Goal: Transaction & Acquisition: Purchase product/service

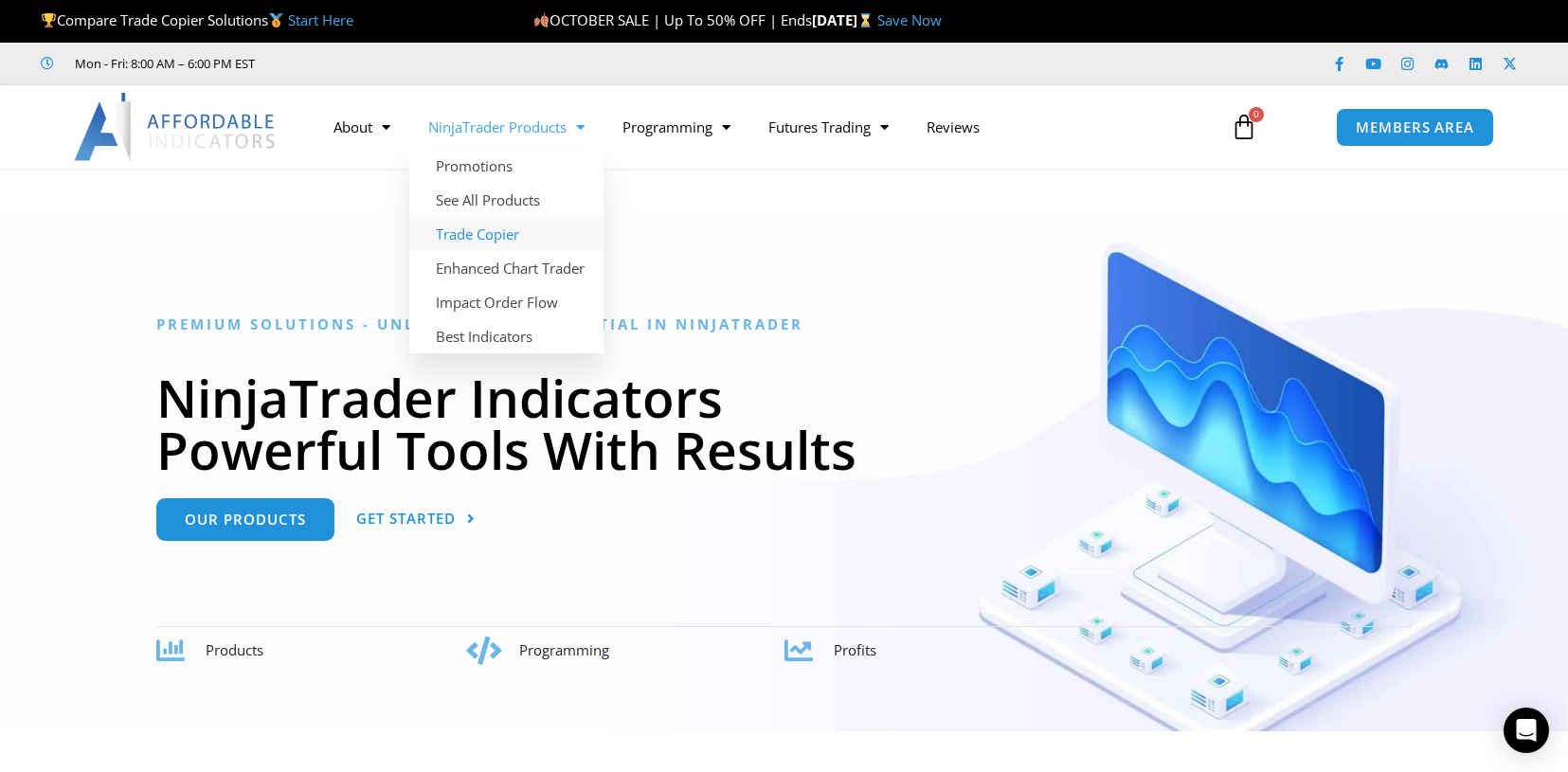
click at [491, 229] on link "Trade Copier" at bounding box center [506, 234] width 194 height 34
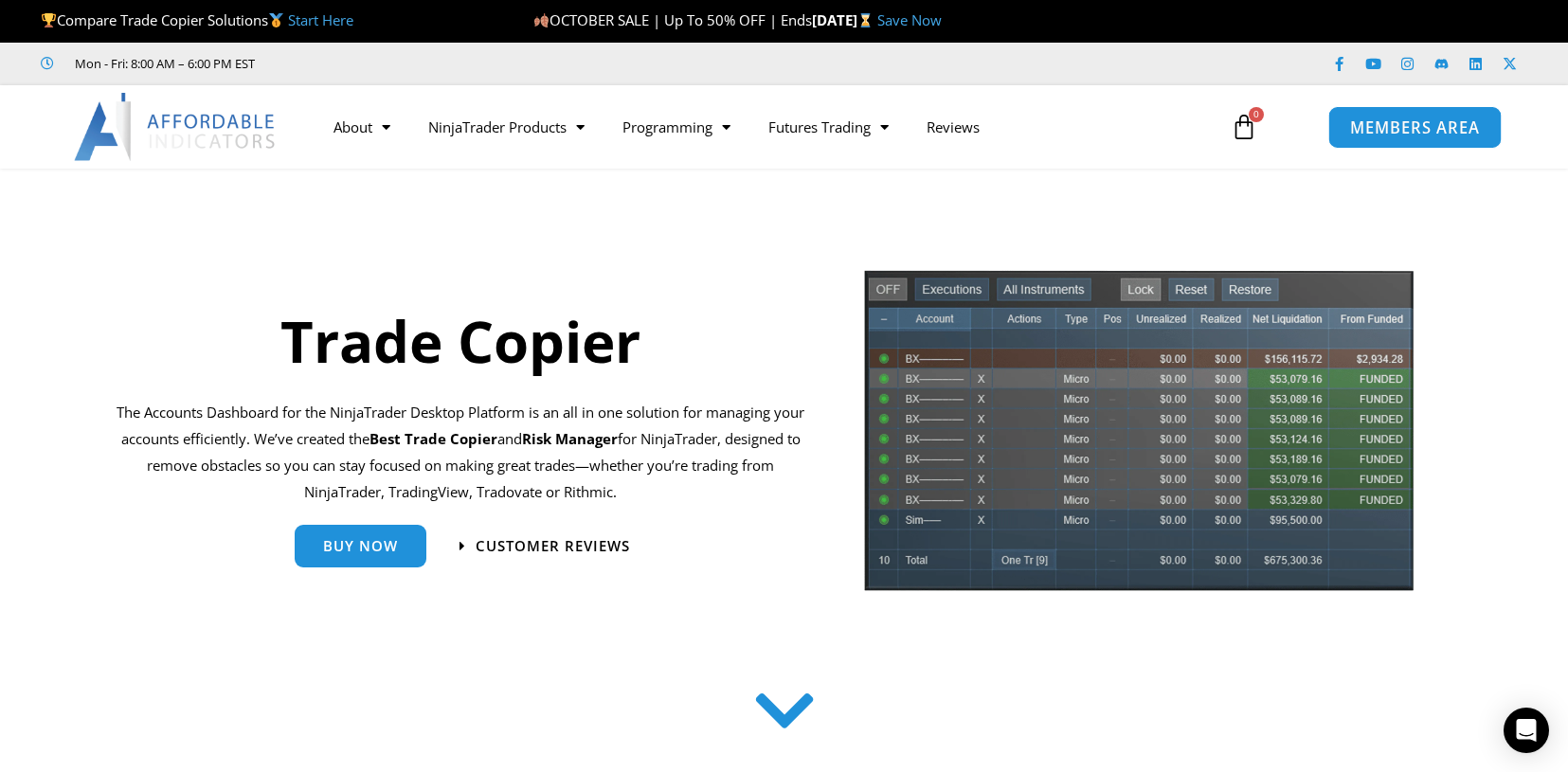
click at [1370, 137] on link "MEMBERS AREA" at bounding box center [1415, 126] width 173 height 43
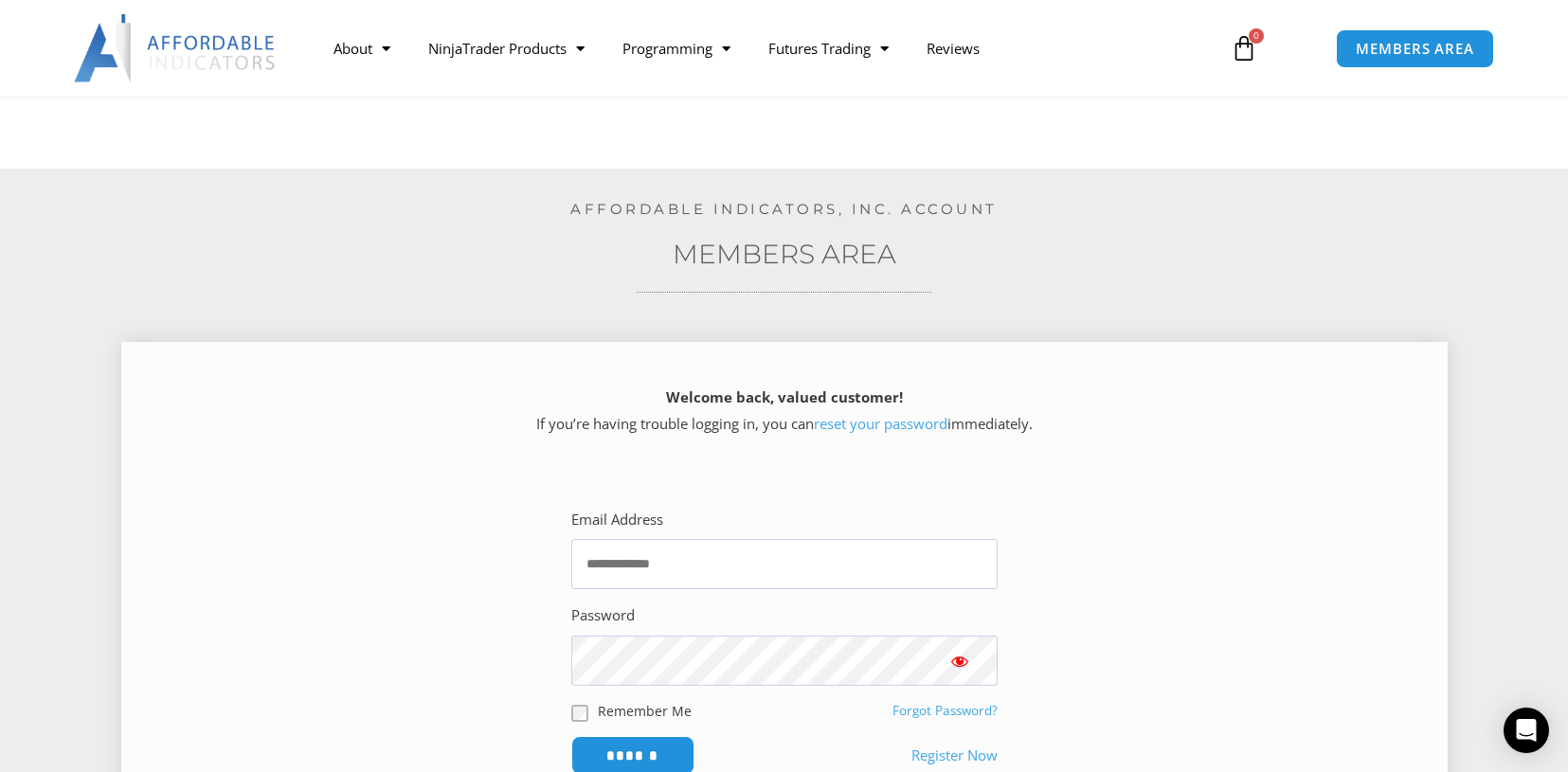
scroll to position [502, 0]
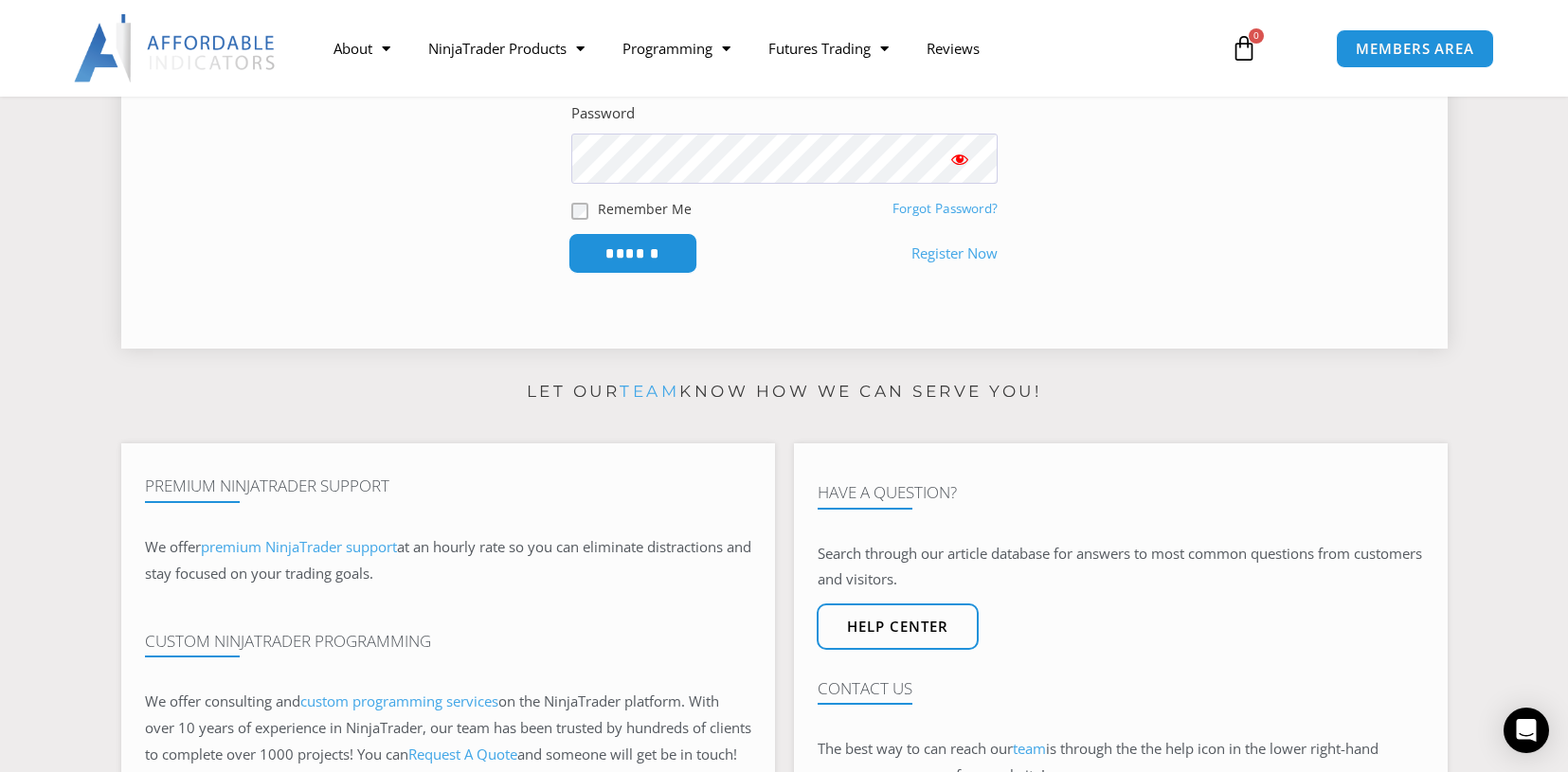
type input "**********"
click at [608, 252] on input "******" at bounding box center [633, 254] width 130 height 41
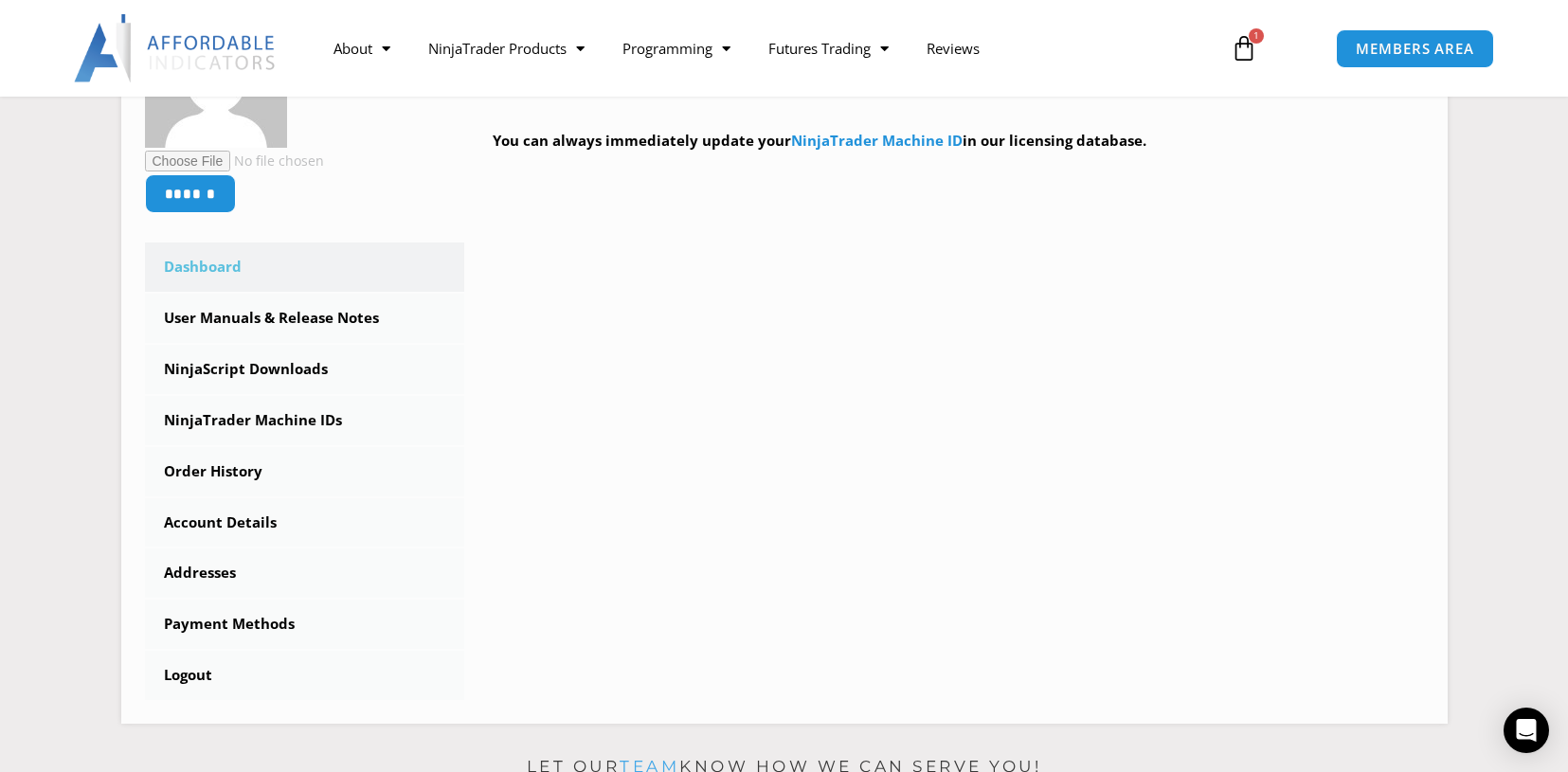
scroll to position [426, 0]
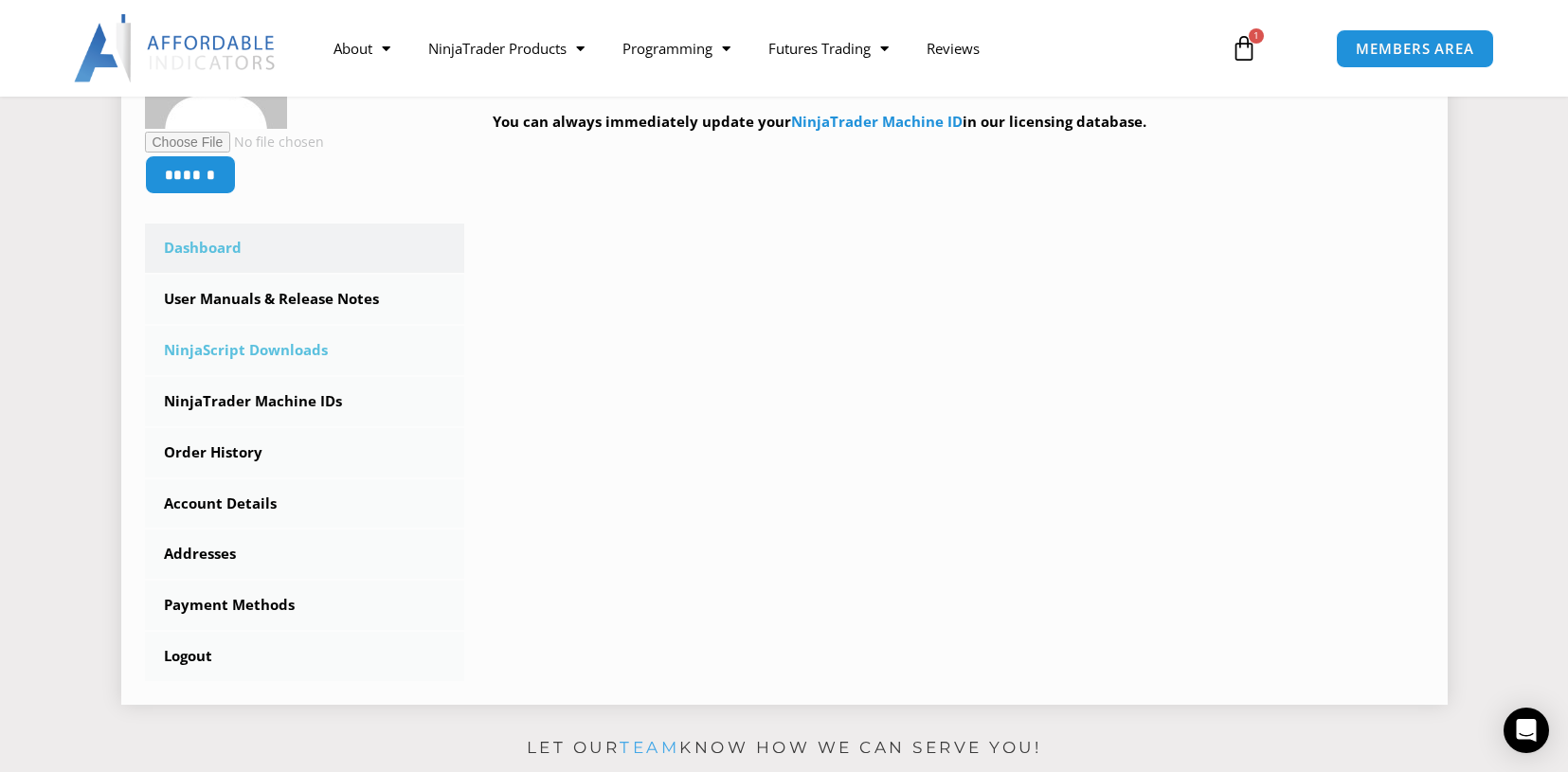
click at [285, 355] on link "NinjaScript Downloads" at bounding box center [305, 351] width 320 height 50
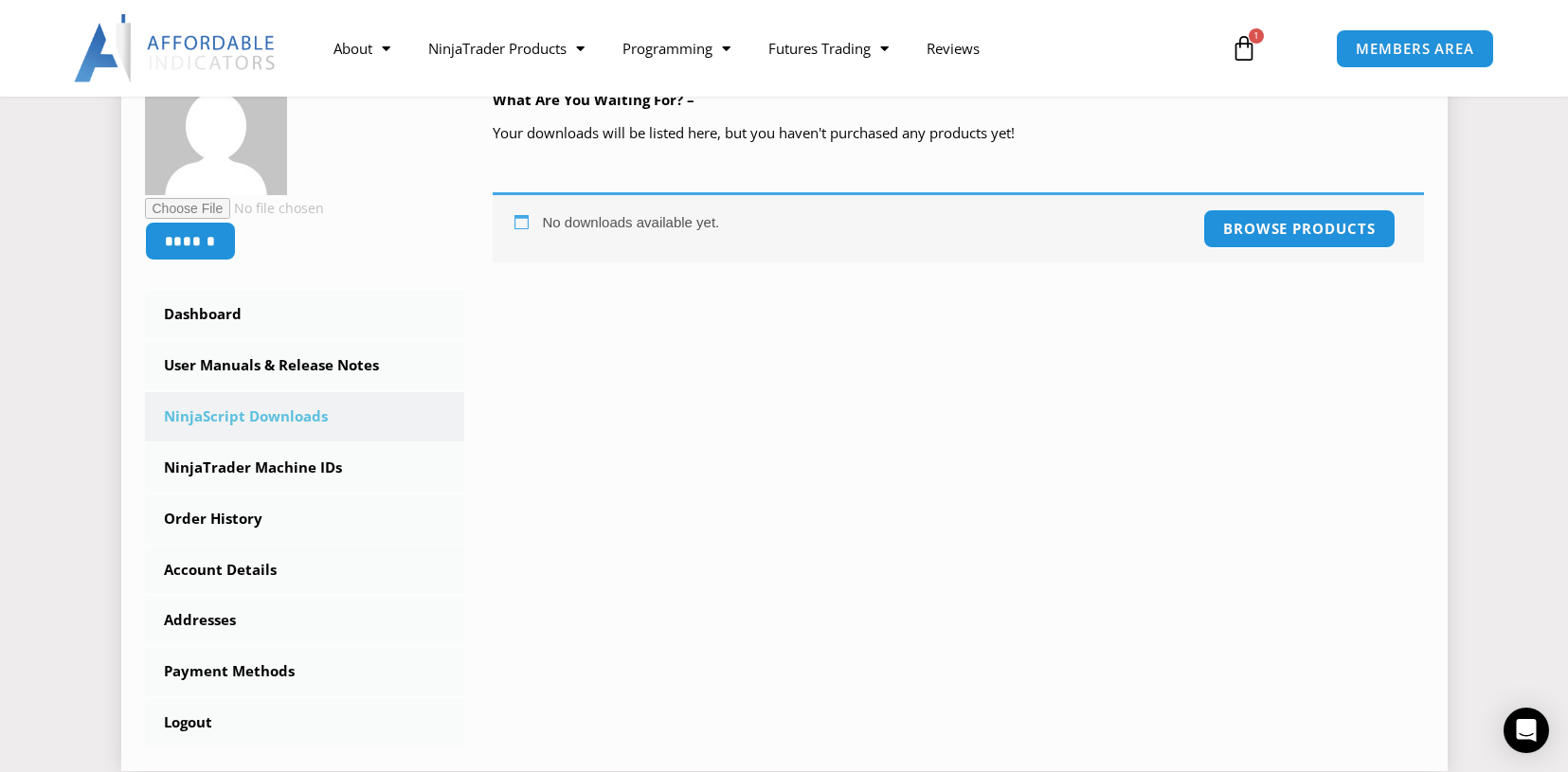
scroll to position [416, 0]
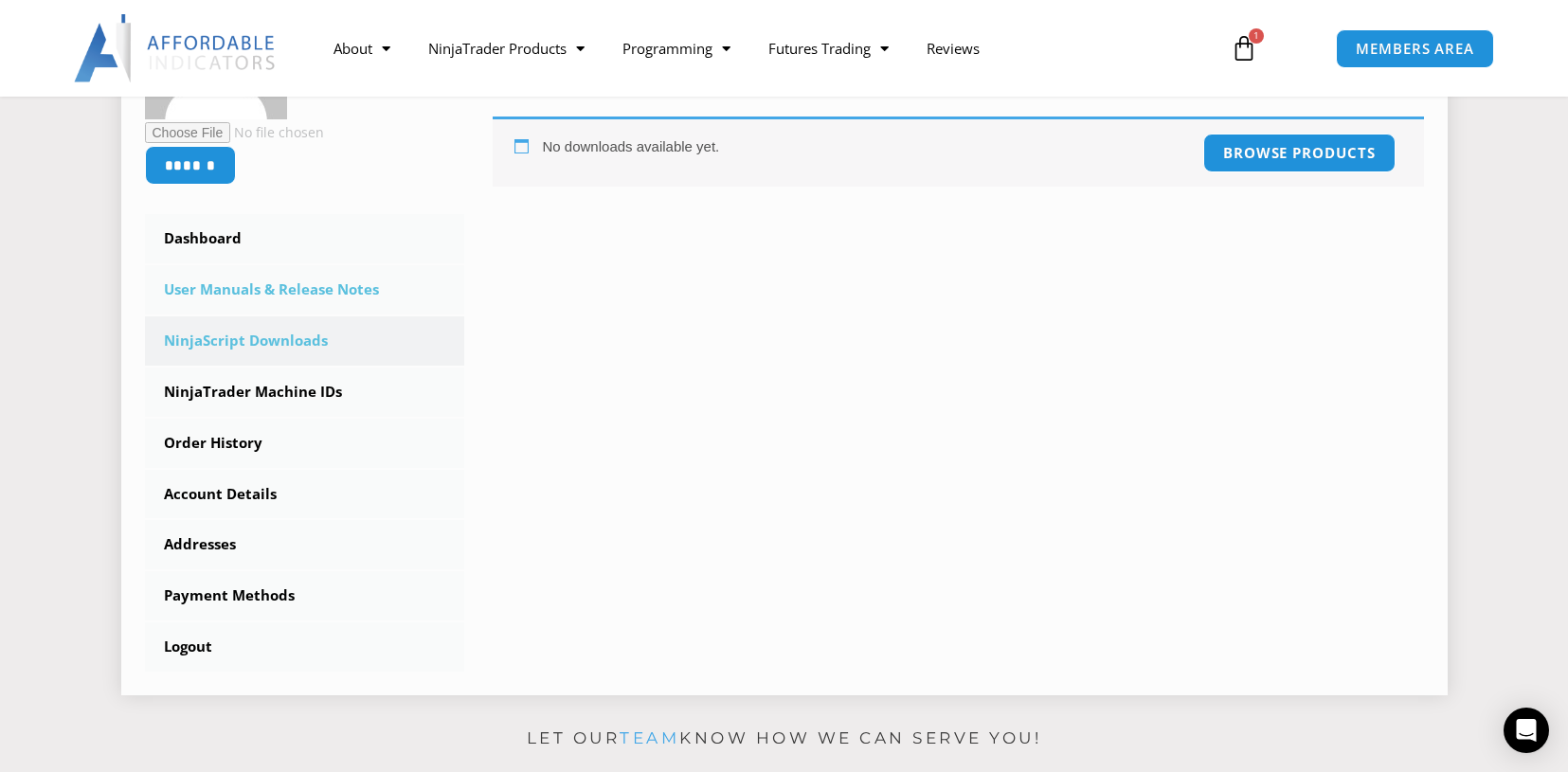
click at [347, 288] on link "User Manuals & Release Notes" at bounding box center [305, 290] width 320 height 50
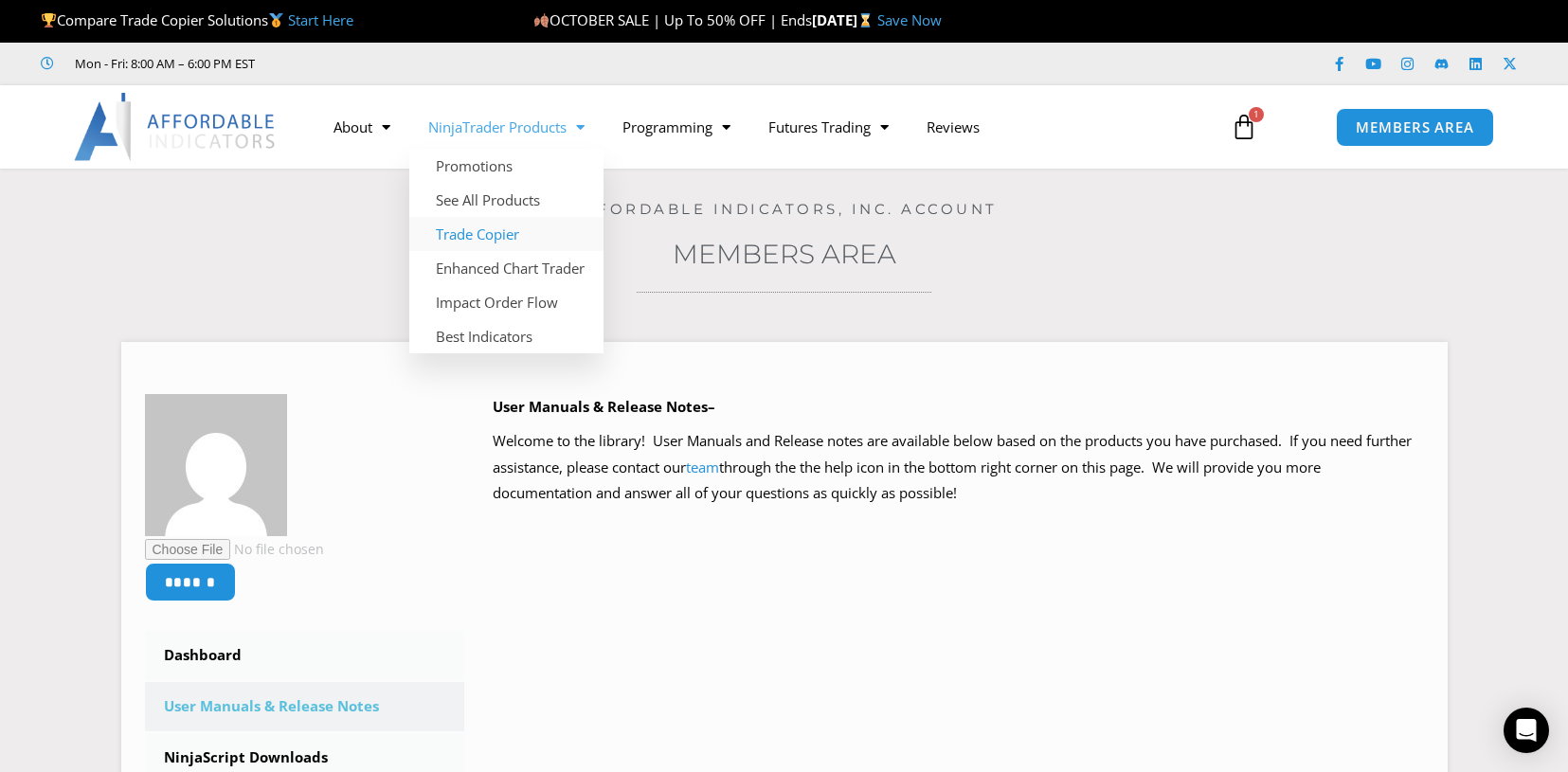
click at [487, 238] on link "Trade Copier" at bounding box center [506, 234] width 194 height 34
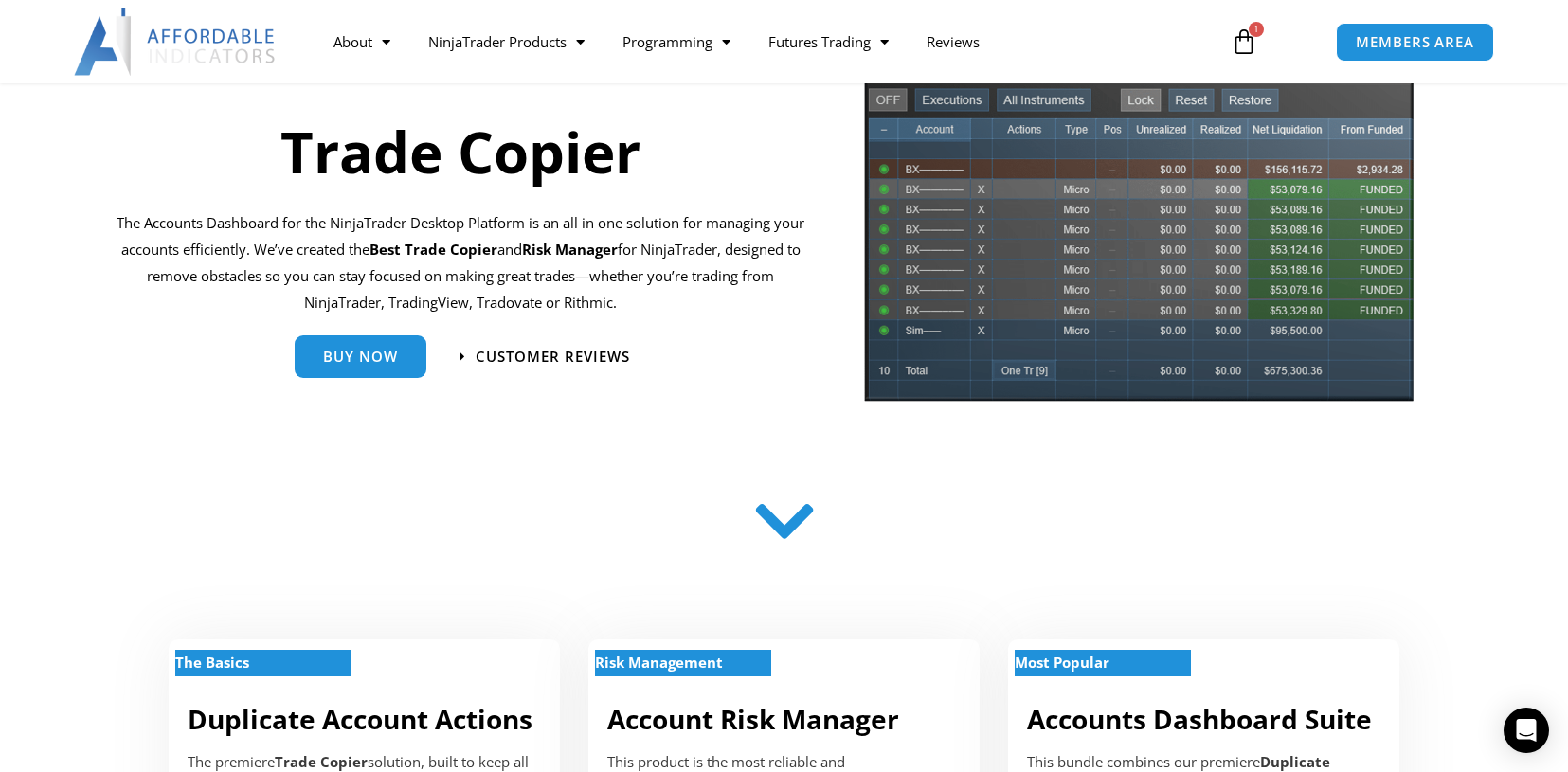
scroll to position [445, 0]
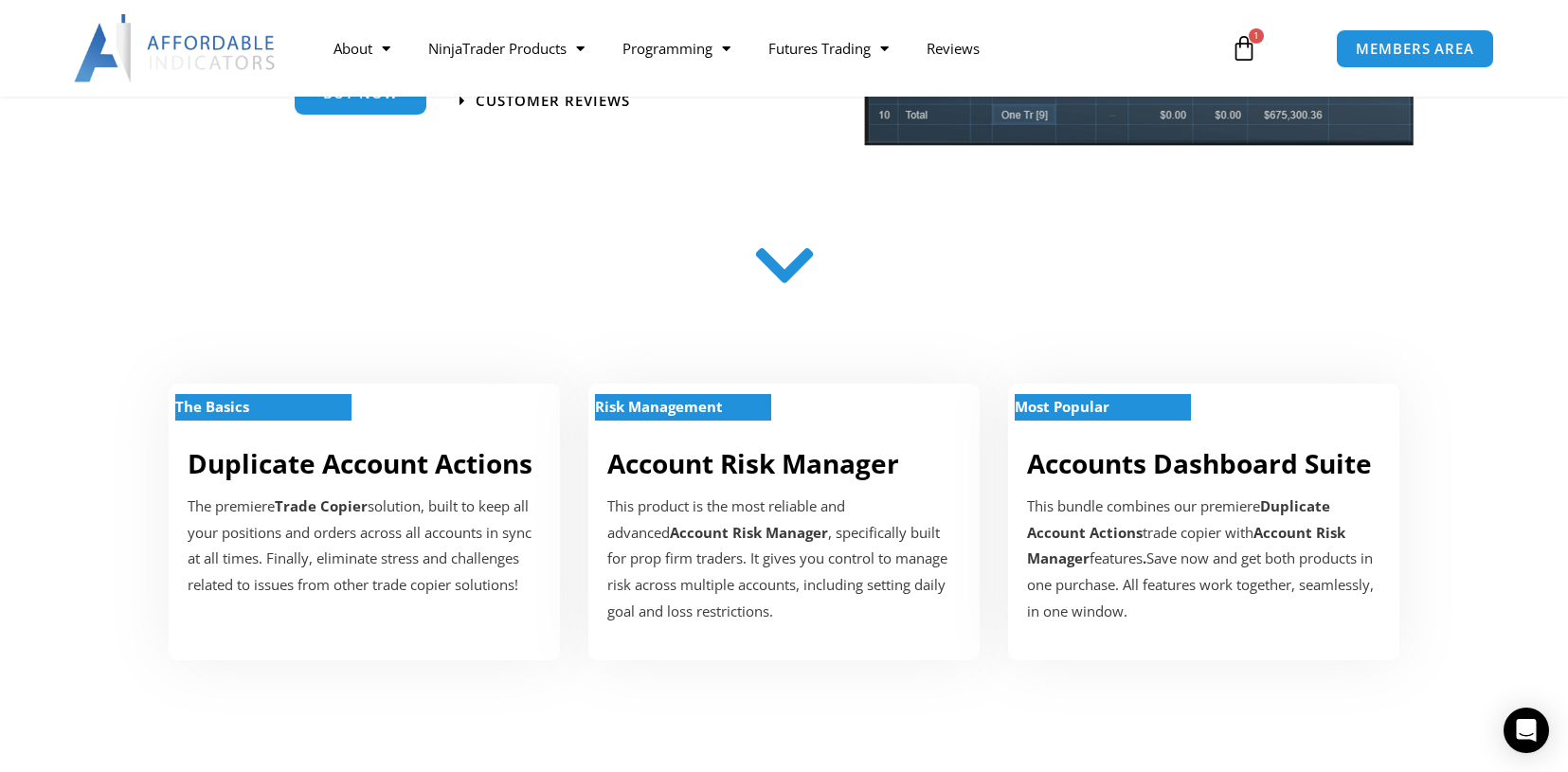
click at [378, 98] on span "Buy Now" at bounding box center [360, 92] width 75 height 14
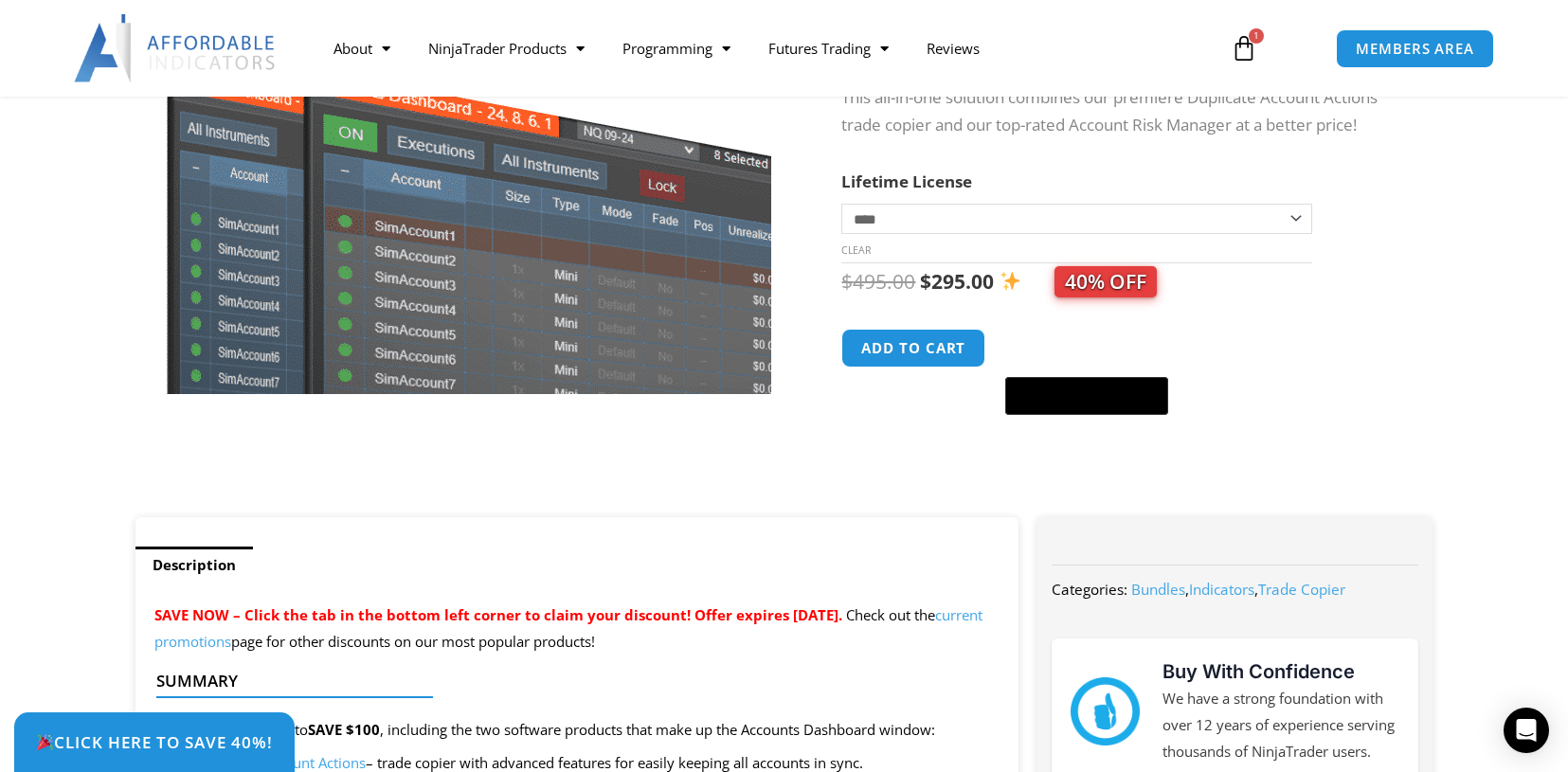
scroll to position [161, 0]
